Goal: Task Accomplishment & Management: Manage account settings

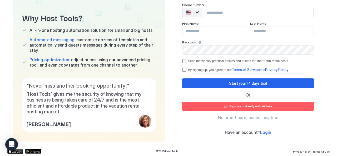
scroll to position [70, 0]
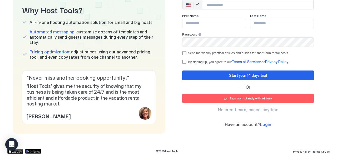
click at [260, 123] on span "Login" at bounding box center [265, 124] width 11 height 5
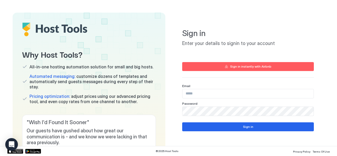
click at [223, 91] on input "Input Field" at bounding box center [247, 93] width 131 height 9
type input "**********"
click at [243, 127] on div "Sign in" at bounding box center [248, 126] width 10 height 5
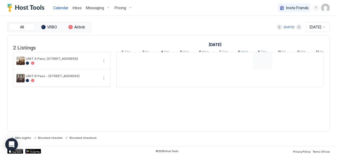
scroll to position [0, 292]
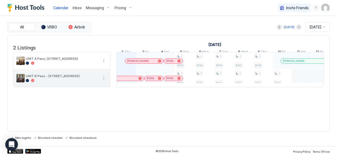
click at [55, 82] on div at bounding box center [62, 80] width 73 height 3
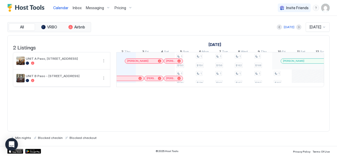
click at [121, 9] on span "Pricing" at bounding box center [120, 8] width 12 height 5
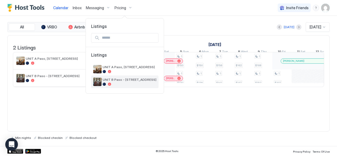
click at [126, 83] on div at bounding box center [130, 84] width 54 height 3
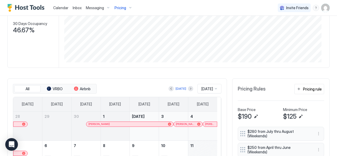
scroll to position [143, 0]
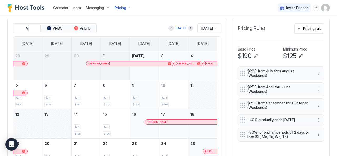
click at [142, 98] on div "1" at bounding box center [144, 97] width 25 height 5
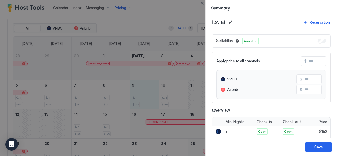
scroll to position [0, 0]
click at [315, 148] on div "Save" at bounding box center [318, 147] width 8 height 6
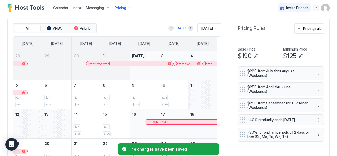
click at [124, 9] on span "Pricing" at bounding box center [120, 8] width 12 height 5
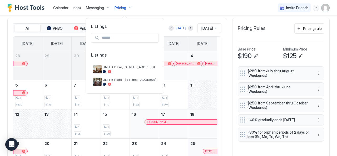
click at [315, 71] on div at bounding box center [168, 78] width 337 height 156
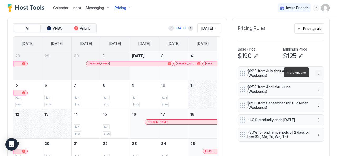
click at [315, 73] on button "More options" at bounding box center [318, 73] width 6 height 6
click at [319, 79] on span "Edit" at bounding box center [322, 80] width 6 height 4
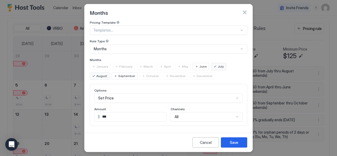
click at [243, 14] on button "button" at bounding box center [244, 12] width 5 height 5
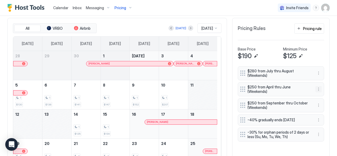
click at [315, 87] on button "More options" at bounding box center [318, 89] width 6 height 6
click at [320, 93] on span "Edit" at bounding box center [322, 94] width 6 height 4
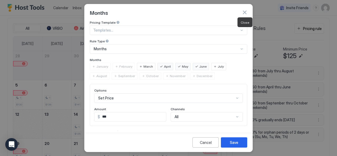
click at [243, 13] on button "button" at bounding box center [244, 12] width 5 height 5
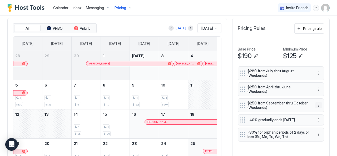
click at [315, 102] on button "More options" at bounding box center [318, 105] width 6 height 6
click at [319, 107] on span "Edit" at bounding box center [322, 108] width 6 height 4
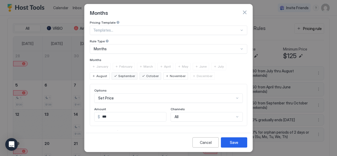
click at [244, 13] on button "button" at bounding box center [244, 12] width 5 height 5
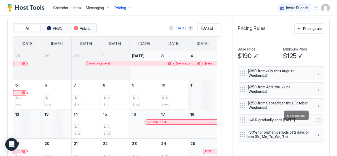
click at [315, 117] on button "More options" at bounding box center [318, 120] width 6 height 6
click at [318, 122] on div "Edit" at bounding box center [319, 123] width 12 height 4
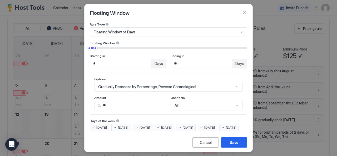
scroll to position [30, 0]
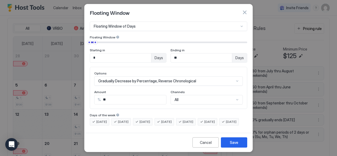
click at [245, 12] on button "button" at bounding box center [244, 12] width 5 height 5
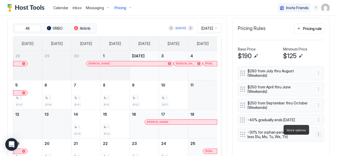
click at [315, 131] on button "More options" at bounding box center [318, 134] width 6 height 6
click at [322, 106] on span "Edit" at bounding box center [322, 105] width 6 height 4
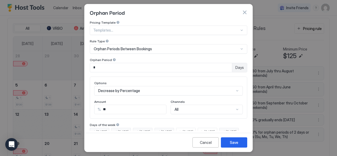
scroll to position [0, 0]
click at [242, 12] on button "button" at bounding box center [244, 12] width 5 height 5
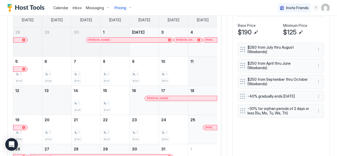
scroll to position [143, 0]
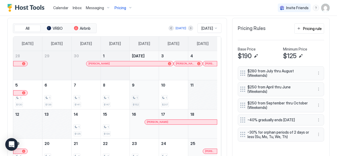
click at [143, 96] on div "1" at bounding box center [144, 97] width 25 height 5
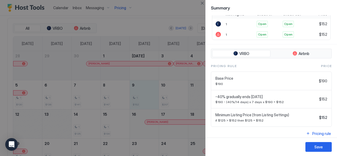
scroll to position [109, 0]
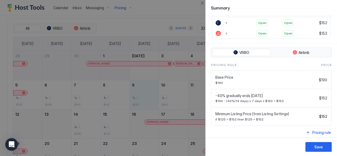
click at [107, 91] on div at bounding box center [168, 78] width 337 height 156
click at [115, 93] on div at bounding box center [168, 78] width 337 height 156
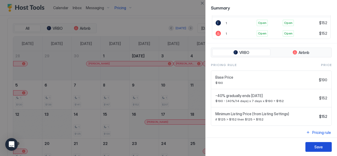
click at [321, 149] on div "Save" at bounding box center [318, 147] width 8 height 6
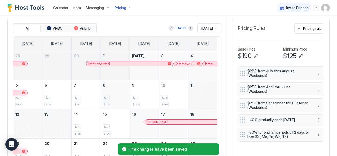
click at [116, 95] on div "1" at bounding box center [115, 97] width 25 height 5
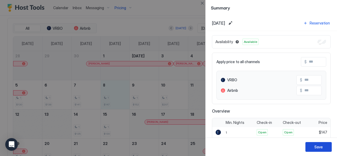
click at [317, 149] on div "Save" at bounding box center [318, 147] width 8 height 6
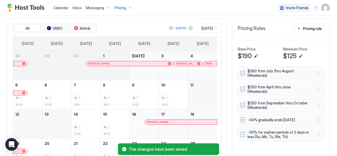
click at [118, 9] on span "Pricing" at bounding box center [120, 8] width 12 height 5
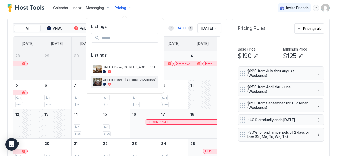
click at [125, 81] on span "UNIT B Paso - [STREET_ADDRESS]" at bounding box center [130, 80] width 54 height 4
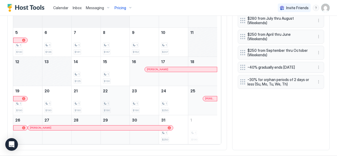
scroll to position [202, 0]
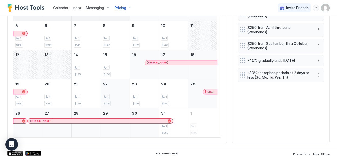
click at [114, 92] on div "1 $190" at bounding box center [115, 93] width 25 height 25
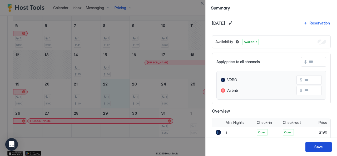
click at [319, 149] on div "Save" at bounding box center [318, 147] width 8 height 6
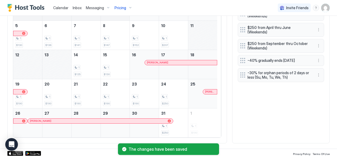
click at [122, 7] on span "Pricing" at bounding box center [120, 8] width 12 height 5
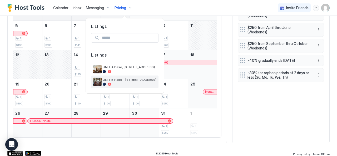
click at [116, 79] on span "UNIT B Paso - [STREET_ADDRESS]" at bounding box center [130, 80] width 54 height 4
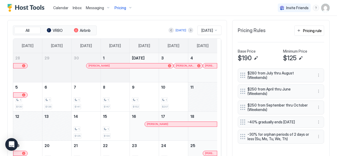
scroll to position [97, 0]
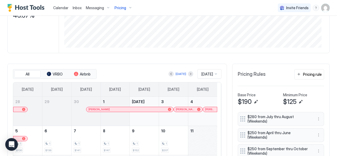
click at [200, 75] on div "[DATE]" at bounding box center [209, 73] width 24 height 9
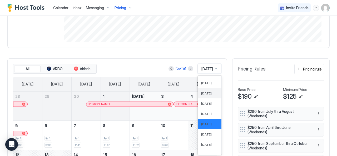
scroll to position [172, 0]
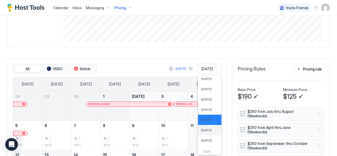
click at [204, 128] on span "[DATE]" at bounding box center [206, 130] width 11 height 4
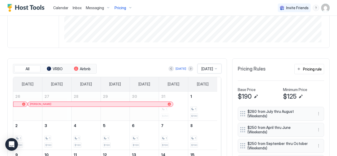
scroll to position [181, 0]
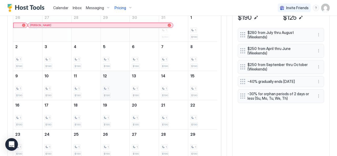
click at [120, 89] on div "1" at bounding box center [115, 88] width 25 height 5
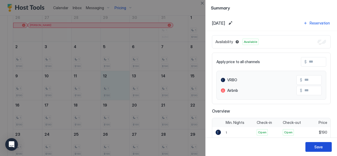
click at [325, 147] on button "Save" at bounding box center [318, 147] width 26 height 10
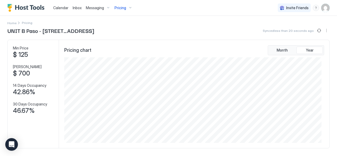
scroll to position [0, 0]
